Goal: Task Accomplishment & Management: Use online tool/utility

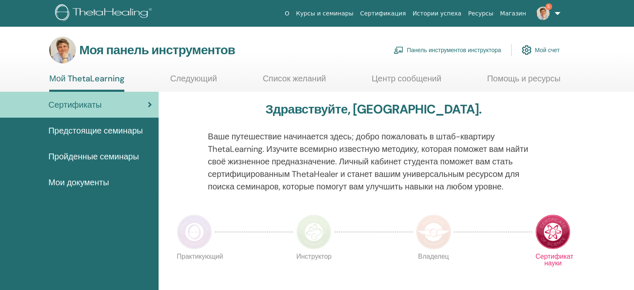
click at [455, 48] on font "Панель инструментов инструктора" at bounding box center [454, 51] width 94 height 8
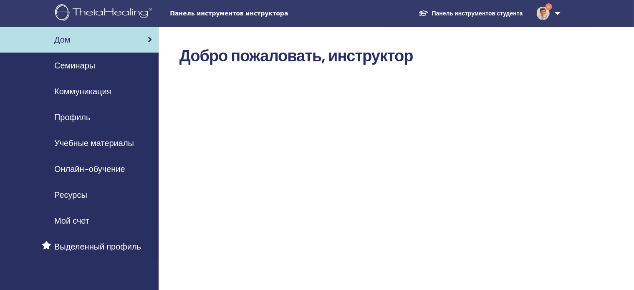
click at [70, 65] on font "Семинары" at bounding box center [74, 65] width 41 height 11
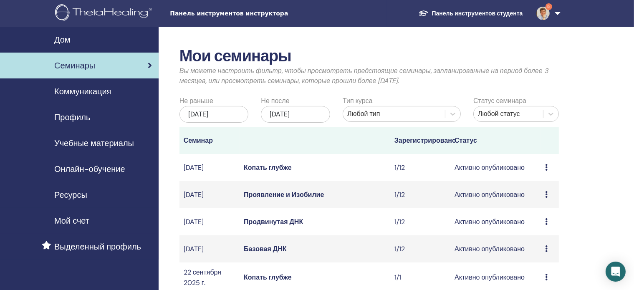
scroll to position [254, 0]
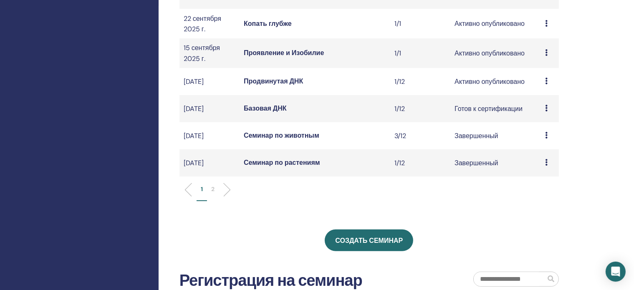
click at [277, 86] on font "Продвинутая ДНК" at bounding box center [273, 81] width 59 height 9
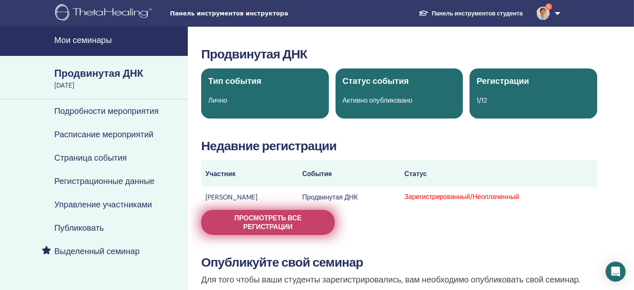
click at [292, 220] on font "Просмотреть все регистрации" at bounding box center [267, 223] width 67 height 18
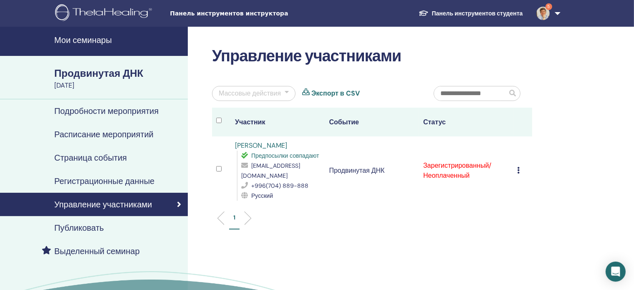
click at [518, 167] on icon at bounding box center [518, 170] width 3 height 7
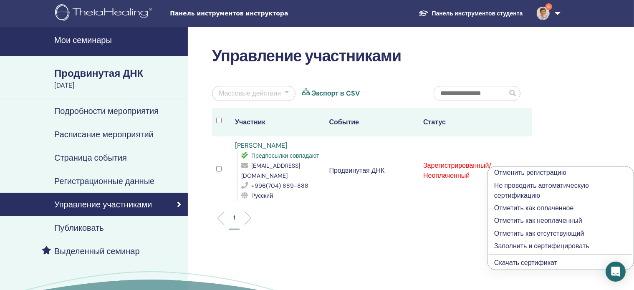
click at [518, 247] on font "Заполнить и сертифицировать" at bounding box center [541, 246] width 95 height 9
